Goal: Transaction & Acquisition: Purchase product/service

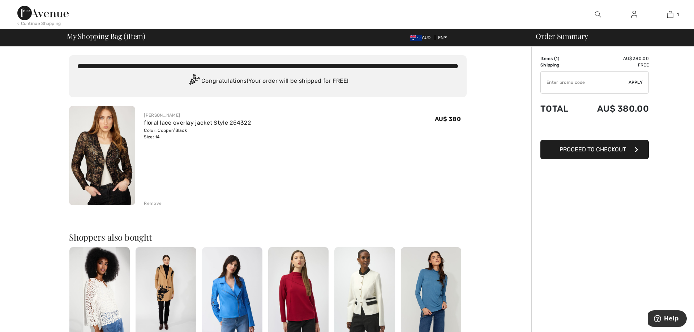
click at [151, 204] on div "Remove" at bounding box center [153, 203] width 18 height 7
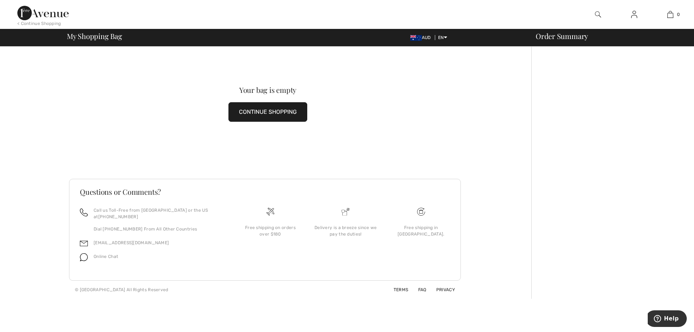
click at [265, 110] on button "CONTINUE SHOPPING" at bounding box center [267, 112] width 79 height 20
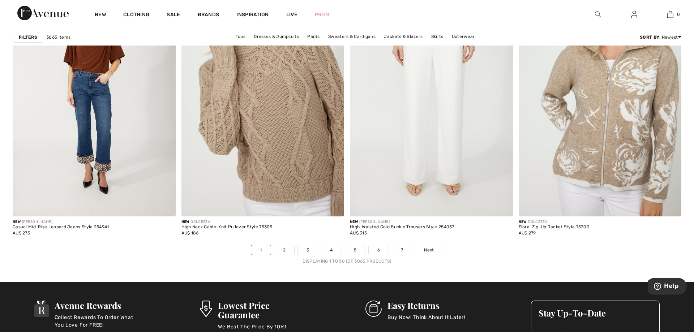
scroll to position [4203, 0]
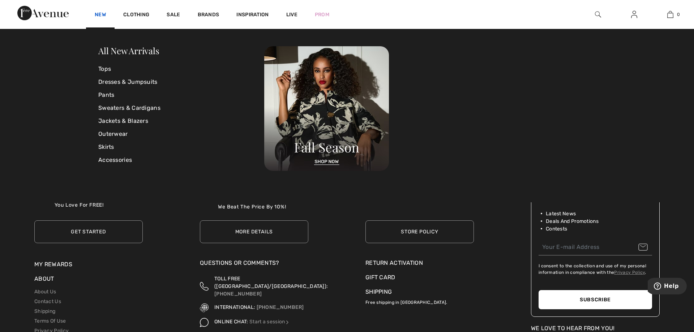
click at [101, 15] on link "New" at bounding box center [100, 16] width 11 height 8
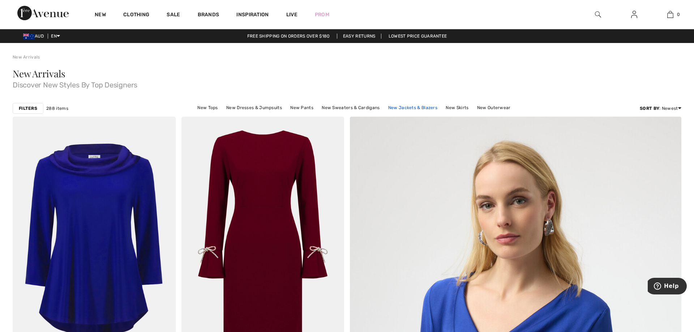
click at [410, 107] on link "New Jackets & Blazers" at bounding box center [413, 107] width 56 height 9
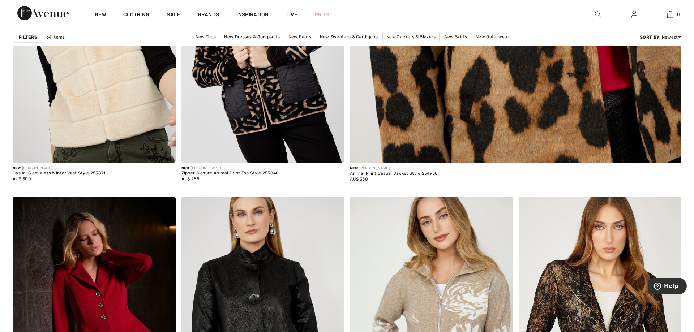
scroll to position [700, 0]
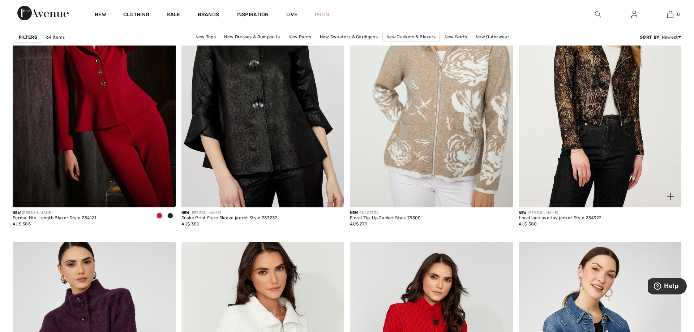
click at [605, 93] on img at bounding box center [600, 85] width 163 height 244
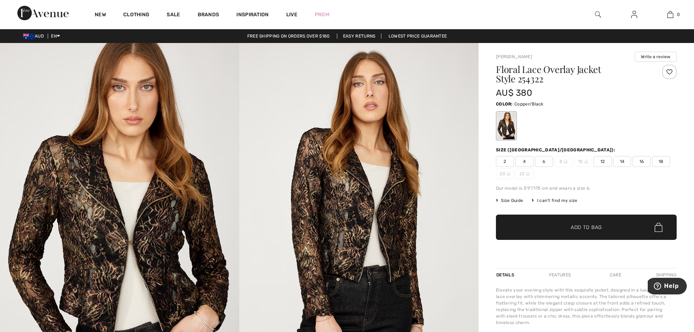
click at [642, 161] on span "16" at bounding box center [642, 161] width 18 height 11
click at [626, 163] on span "14" at bounding box center [622, 161] width 18 height 11
click at [643, 163] on span "16" at bounding box center [642, 161] width 18 height 11
click at [584, 228] on span "Add to Bag" at bounding box center [586, 228] width 31 height 8
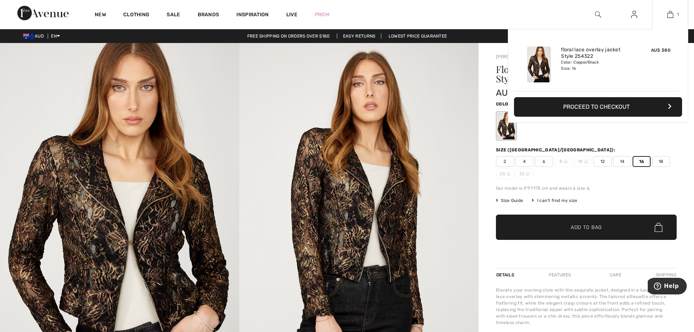
click at [674, 11] on link "1" at bounding box center [669, 14] width 35 height 9
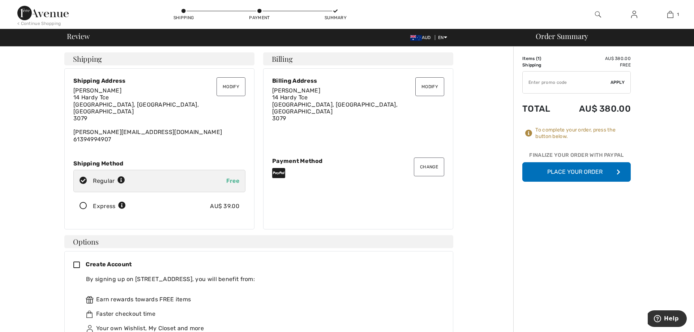
click at [230, 86] on button "Modify" at bounding box center [231, 86] width 29 height 19
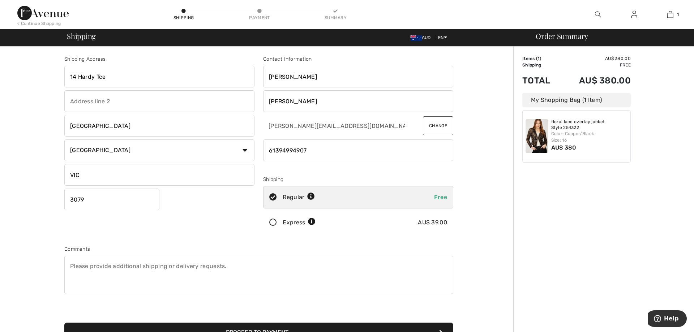
drag, startPoint x: 275, startPoint y: 150, endPoint x: 380, endPoint y: 157, distance: 104.7
click at [380, 157] on input "phone" at bounding box center [358, 151] width 190 height 22
click at [312, 153] on input "phone" at bounding box center [358, 151] width 190 height 22
drag, startPoint x: 309, startPoint y: 151, endPoint x: 276, endPoint y: 152, distance: 33.3
click at [276, 152] on input "phone" at bounding box center [358, 151] width 190 height 22
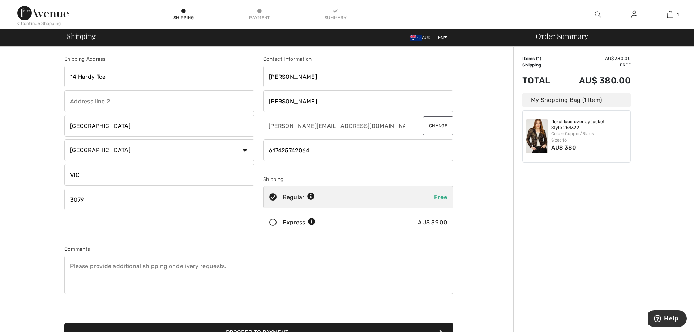
scroll to position [131, 0]
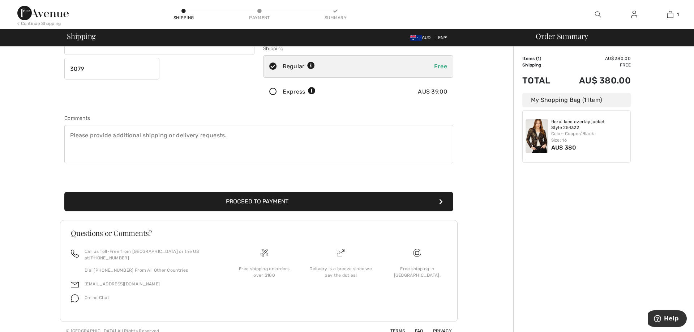
type input "617425742064"
click at [260, 199] on button "Proceed to Payment" at bounding box center [258, 202] width 389 height 20
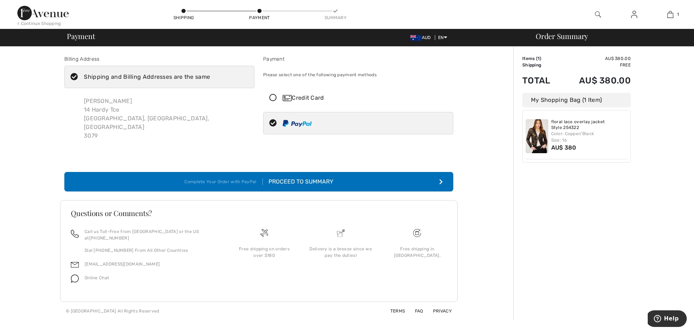
click at [299, 177] on div "Proceed to Summary" at bounding box center [298, 181] width 70 height 9
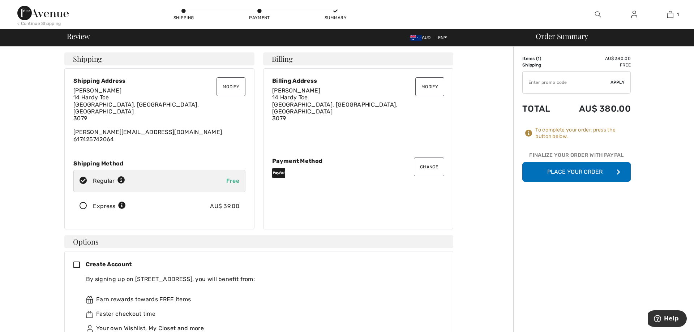
click at [579, 171] on button "Place Your Order" at bounding box center [576, 172] width 108 height 20
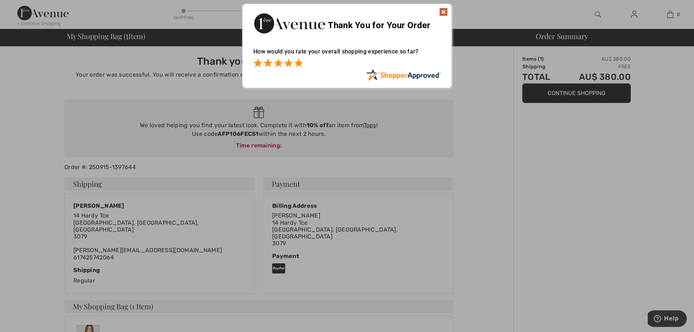
click at [296, 64] on span at bounding box center [298, 63] width 9 height 9
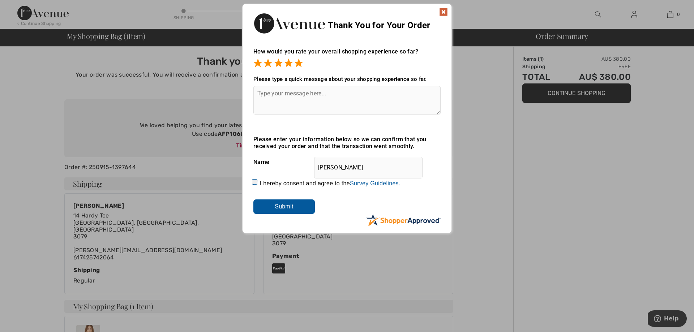
drag, startPoint x: 360, startPoint y: 170, endPoint x: 337, endPoint y: 169, distance: 23.1
click at [337, 169] on input "[PERSON_NAME]" at bounding box center [368, 168] width 108 height 22
type input "[PERSON_NAME]"
click at [442, 12] on img at bounding box center [443, 12] width 9 height 9
